Goal: Subscribe to service/newsletter

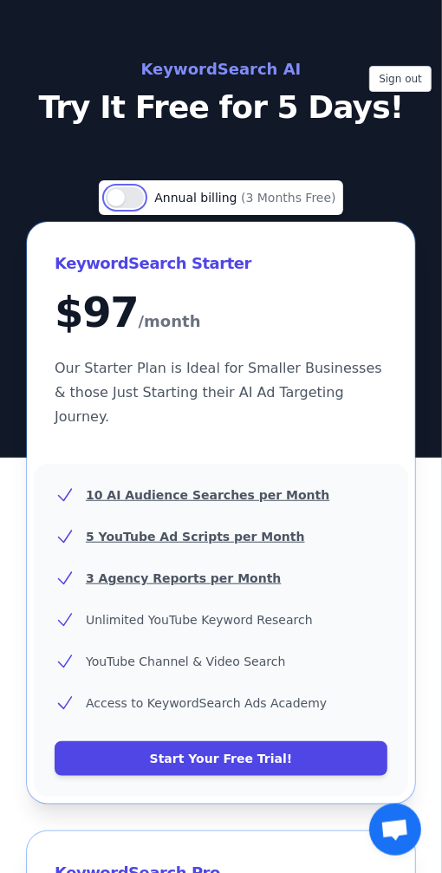
click at [134, 203] on button "Use setting" at bounding box center [125, 197] width 38 height 21
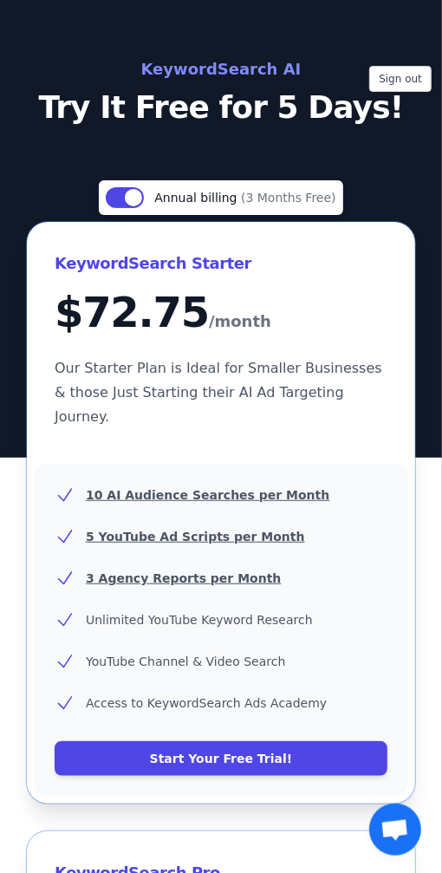
click at [400, 195] on div "Use setting Annual billing (3 Months Free)" at bounding box center [221, 201] width 400 height 42
click at [406, 81] on button "Sign out" at bounding box center [400, 79] width 62 height 26
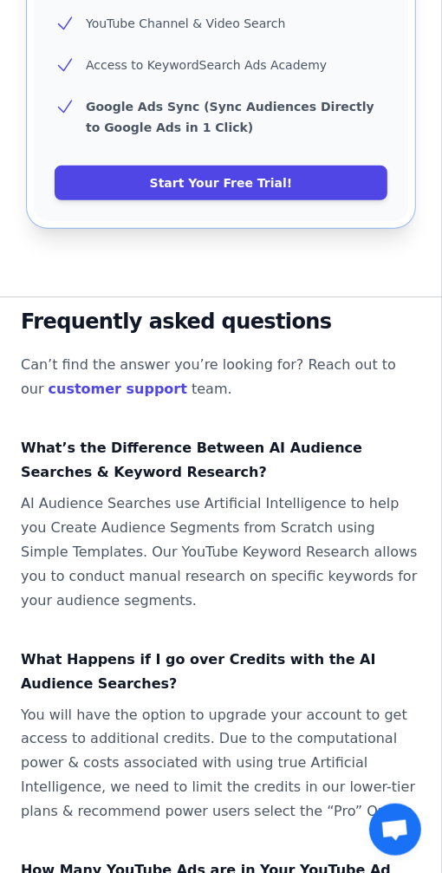
scroll to position [2457, 0]
